Goal: Check status: Check status

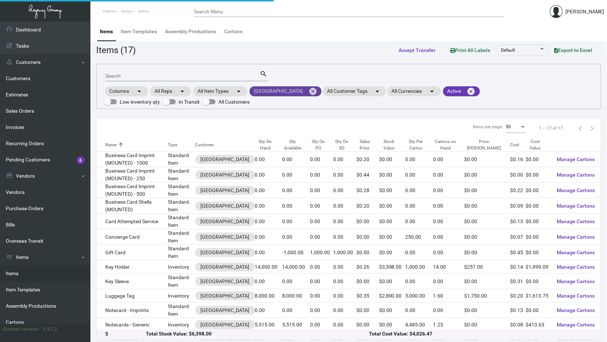
click at [308, 93] on mat-icon "cancel" at bounding box center [312, 91] width 9 height 9
click at [279, 93] on mat-chip "All Customers arrow_drop_down" at bounding box center [277, 91] width 54 height 10
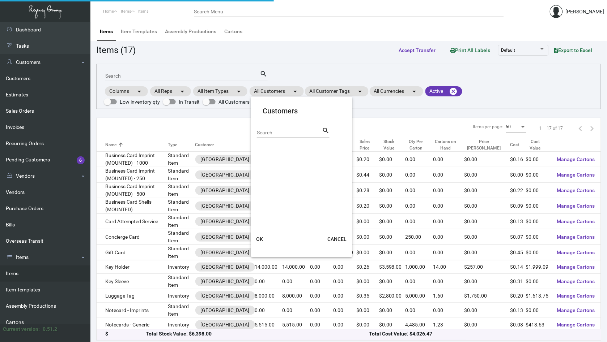
click at [276, 132] on input "Search" at bounding box center [289, 133] width 65 height 6
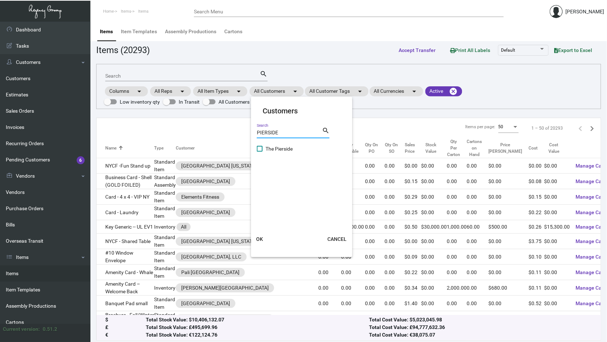
type input "PIERSIDE"
click at [261, 151] on span at bounding box center [260, 149] width 6 height 6
click at [260, 152] on input "The Pierside" at bounding box center [259, 152] width 0 height 0
checkbox input "true"
click at [263, 242] on button "OK" at bounding box center [259, 239] width 23 height 13
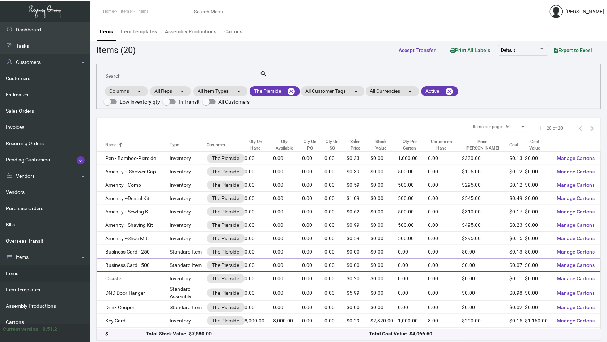
click at [161, 260] on td "Business Card - 500" at bounding box center [133, 265] width 73 height 13
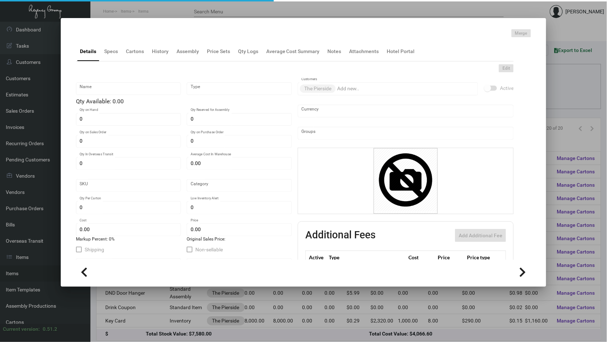
type input "Business Card - 500"
type input "Standard Item"
type input "$ 0.00"
type input "Standard"
type input "$ 0.06654"
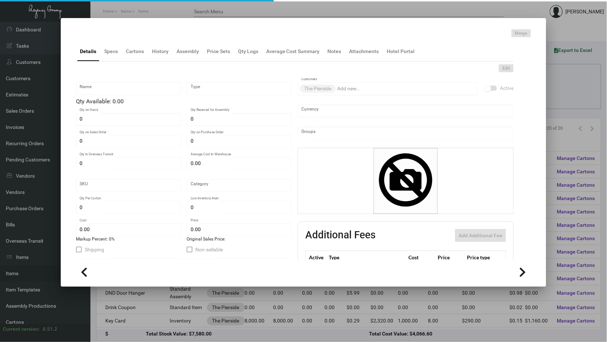
type input "$ 0.00"
checkbox input "true"
type input "United States Dollar $"
click at [159, 56] on div "History" at bounding box center [160, 51] width 22 height 17
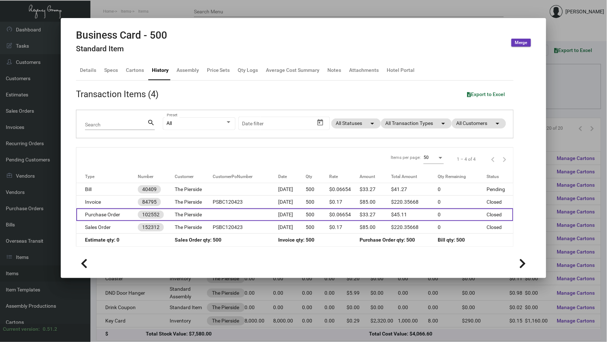
click at [205, 215] on td "The Pierside" at bounding box center [194, 215] width 38 height 13
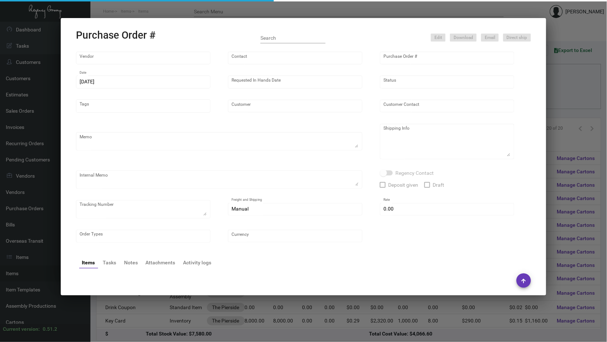
type input "4 Over"
type input "102552"
type input "[DATE]"
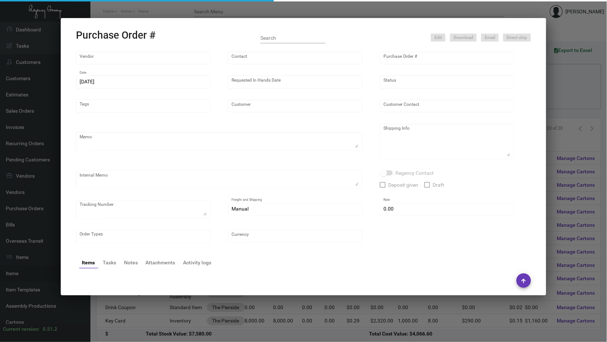
type input "The Pierside"
type input "[PERSON_NAME]"
type textarea "The Pierside - [PERSON_NAME] [STREET_ADDRESS][US_STATE]"
type textarea "Dropship $8 ([PERSON_NAME] J3738071930) and $8 (Drink Coupon J3738071931)"
type input "$ 0.00"
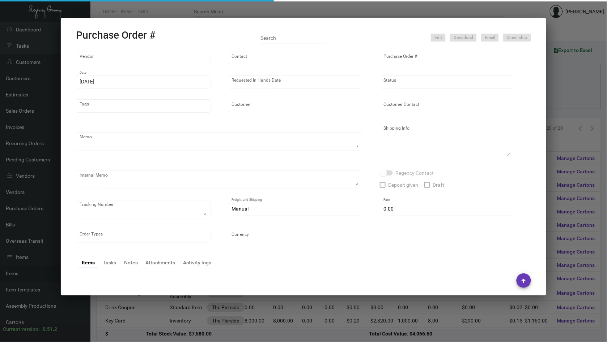
type input "United States Dollar $"
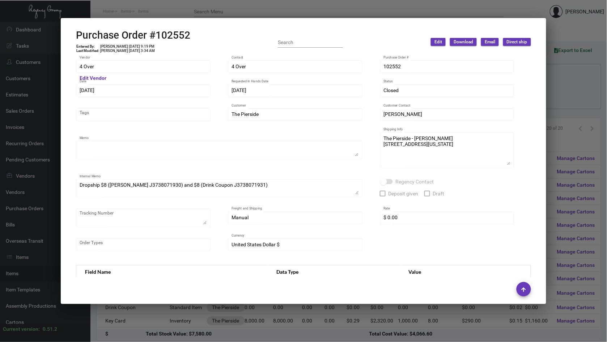
click at [237, 311] on div at bounding box center [303, 171] width 607 height 342
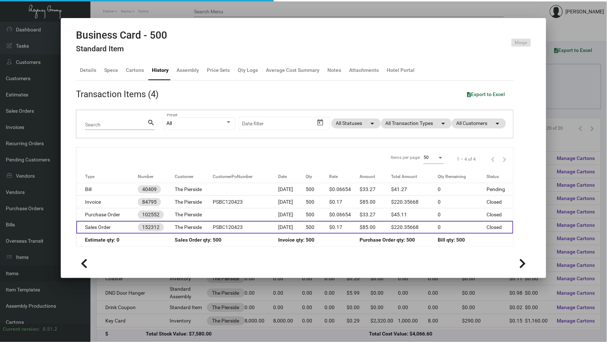
click at [167, 229] on td "152312" at bounding box center [156, 227] width 37 height 13
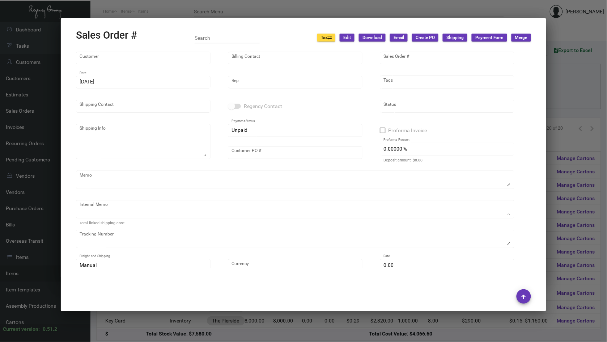
type input "The Pierside"
type input "[PERSON_NAME]"
type input "152312"
type input "[DATE]"
type input "[PERSON_NAME]"
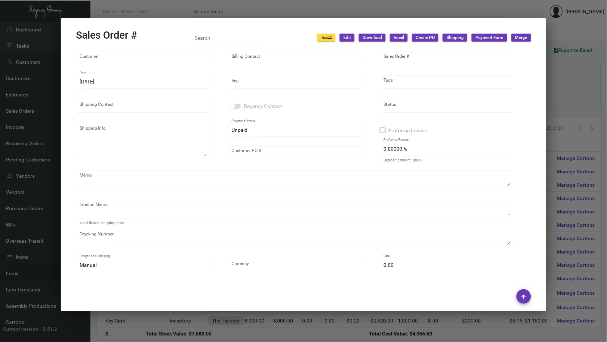
type input "[PERSON_NAME]"
type textarea "The Pierside - [PERSON_NAME] [STREET_ADDRESS][US_STATE]"
type input "PSBC120423"
type input "United States Dollar $"
type input "$ 29.87"
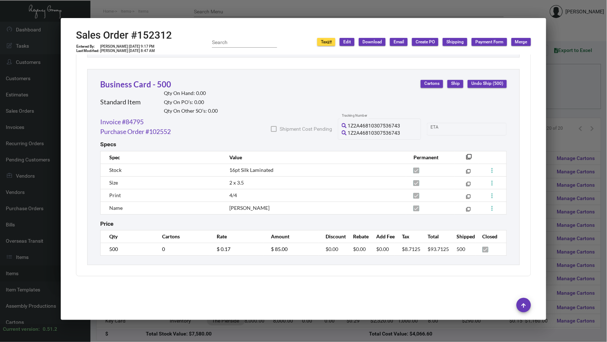
scroll to position [597, 0]
drag, startPoint x: 171, startPoint y: 39, endPoint x: 139, endPoint y: 39, distance: 32.5
click at [139, 39] on h2 "Sales Order #152312" at bounding box center [124, 35] width 96 height 12
copy h2 "152312"
click at [166, 127] on link "Purchase Order #102552" at bounding box center [135, 132] width 71 height 10
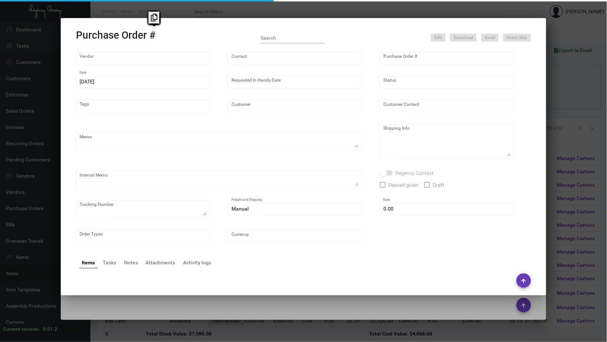
type input "4 Over"
type input "102552"
type input "[DATE]"
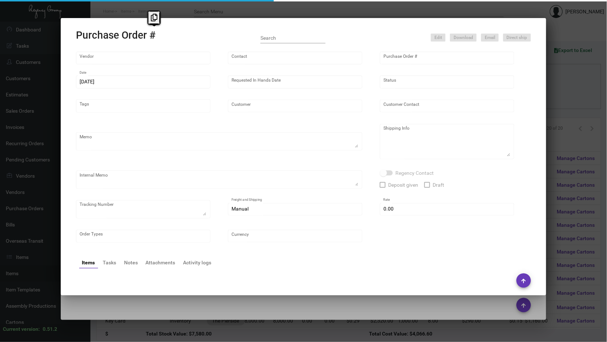
type input "The Pierside"
type input "[PERSON_NAME]"
type textarea "The Pierside - [PERSON_NAME] [STREET_ADDRESS][US_STATE]"
type textarea "Dropship $8 ([PERSON_NAME] J3738071930) and $8 (Drink Coupon J3738071931)"
type input "$ 0.00"
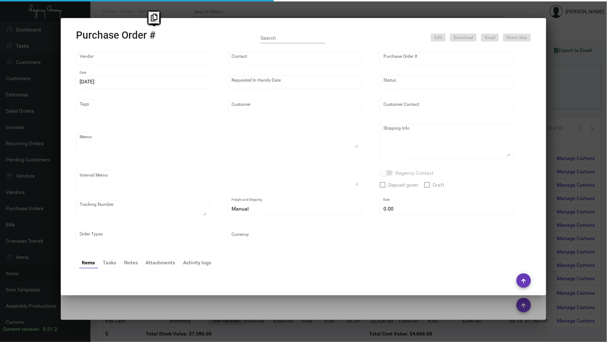
type input "United States Dollar $"
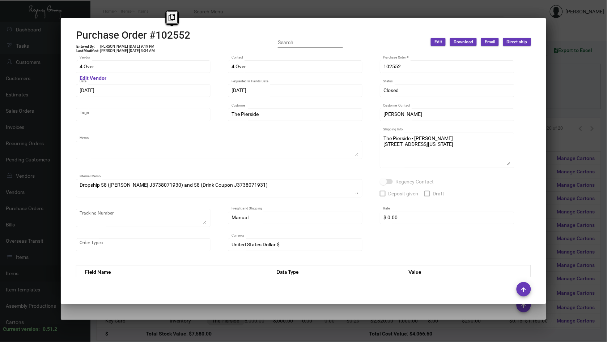
drag, startPoint x: 196, startPoint y: 30, endPoint x: 154, endPoint y: 30, distance: 42.7
click at [154, 30] on div "Purchase Order #102552 Entered By: [PERSON_NAME] [DATE] 9:19 PM Last Modified: …" at bounding box center [303, 42] width 455 height 26
copy h2 "102552"
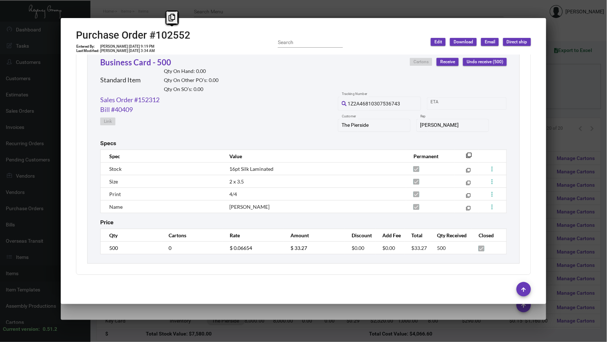
scroll to position [575, 0]
click at [226, 248] on td "$ 0.06654" at bounding box center [252, 248] width 61 height 13
